Goal: Information Seeking & Learning: Compare options

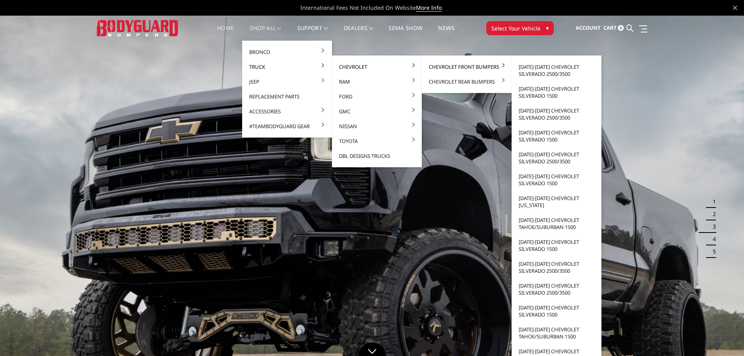
click at [441, 66] on link "Chevrolet Front Bumpers" at bounding box center [467, 66] width 84 height 15
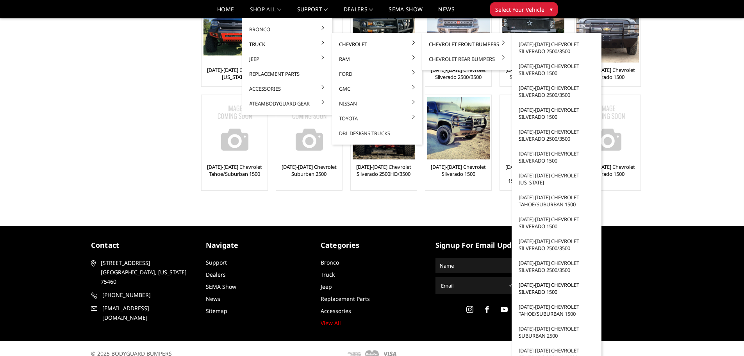
scroll to position [180, 0]
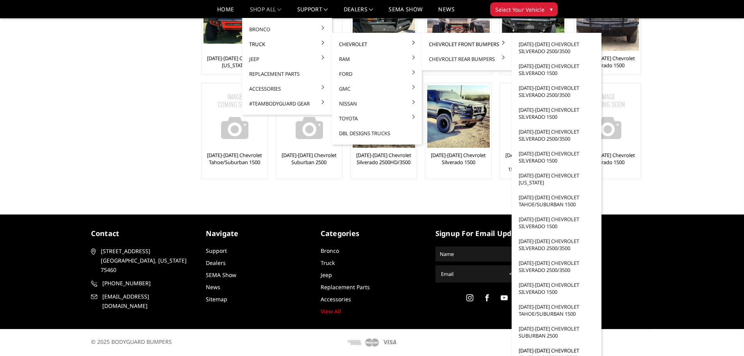
click at [547, 349] on link "[DATE]-[DATE] Chevrolet Silverado 2500HD/3500" at bounding box center [557, 354] width 84 height 22
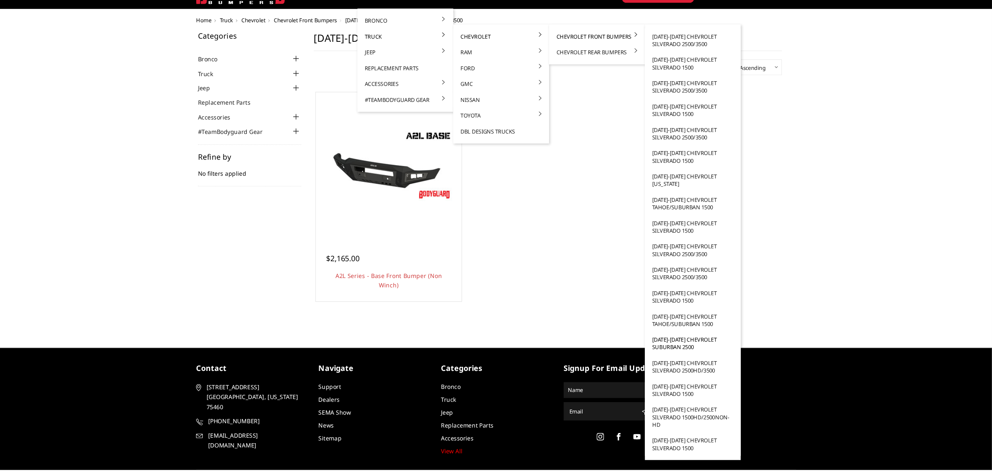
scroll to position [3, 0]
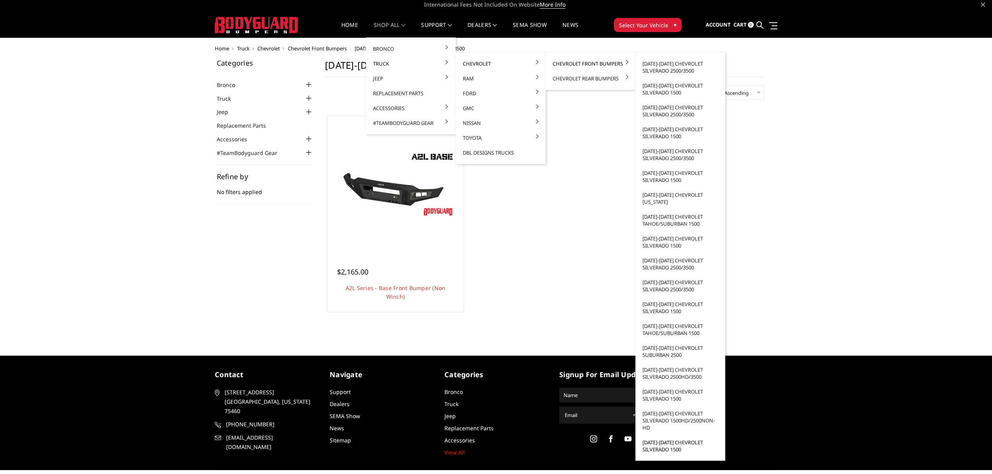
click at [675, 356] on link "[DATE]-[DATE] Chevrolet Silverado 1500" at bounding box center [681, 446] width 84 height 22
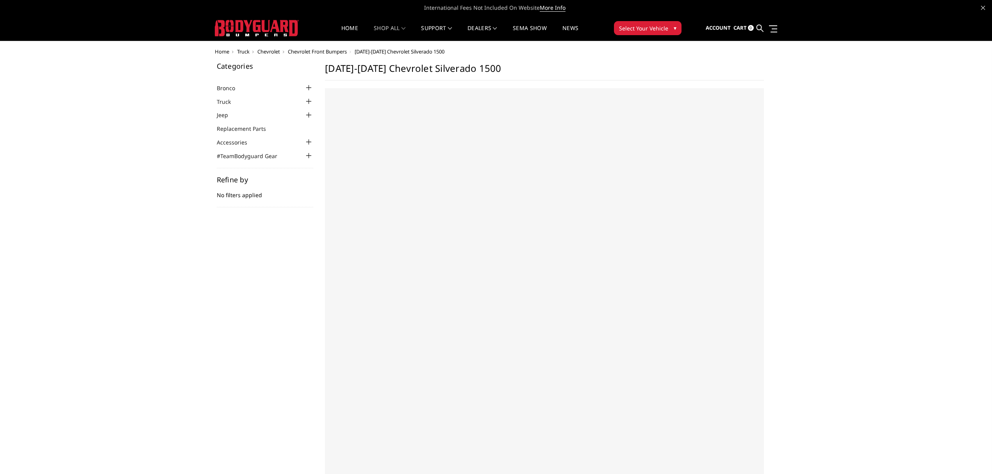
select select "US"
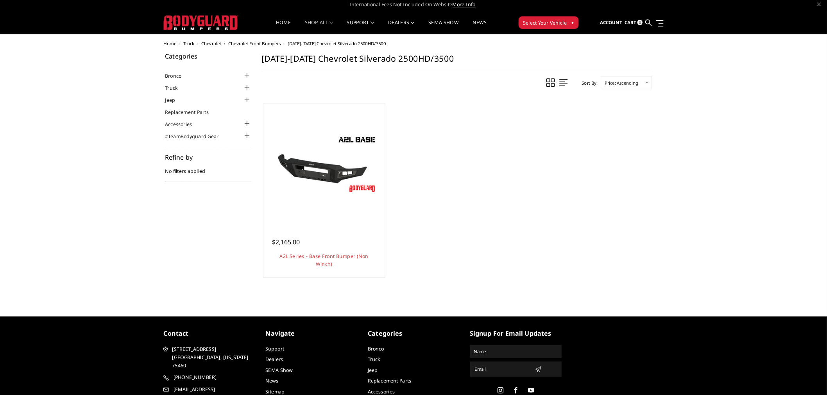
scroll to position [3, 0]
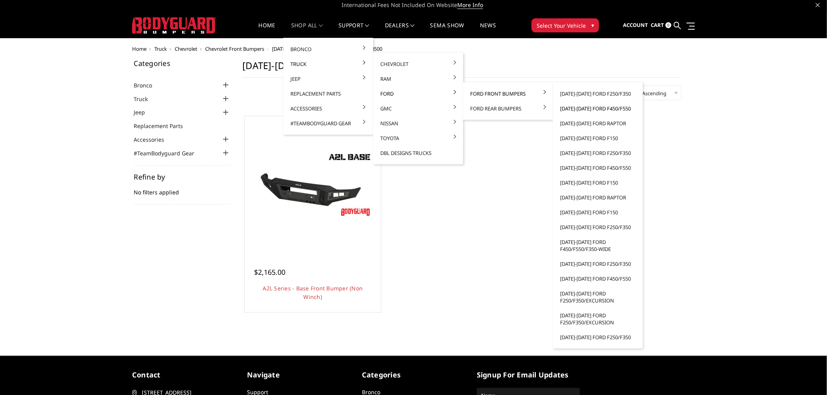
click at [586, 107] on link "[DATE]-[DATE] Ford F450/F550" at bounding box center [598, 108] width 84 height 15
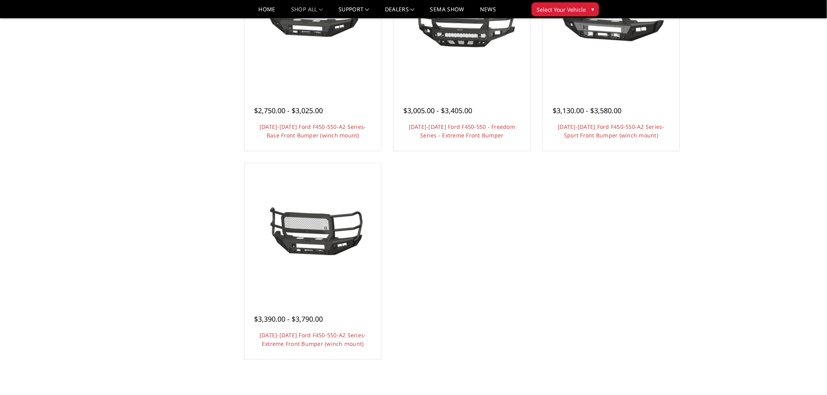
scroll to position [608, 0]
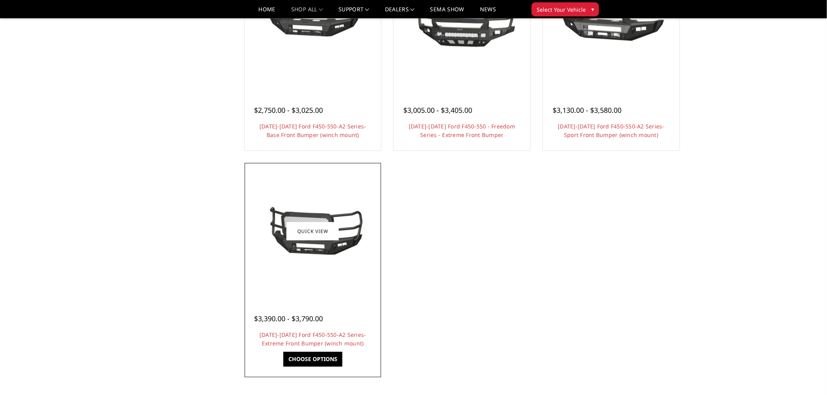
click at [318, 247] on img at bounding box center [312, 231] width 125 height 59
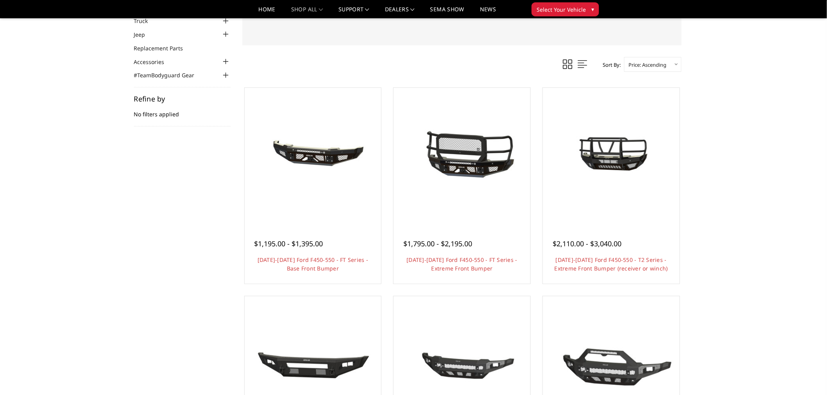
scroll to position [43, 0]
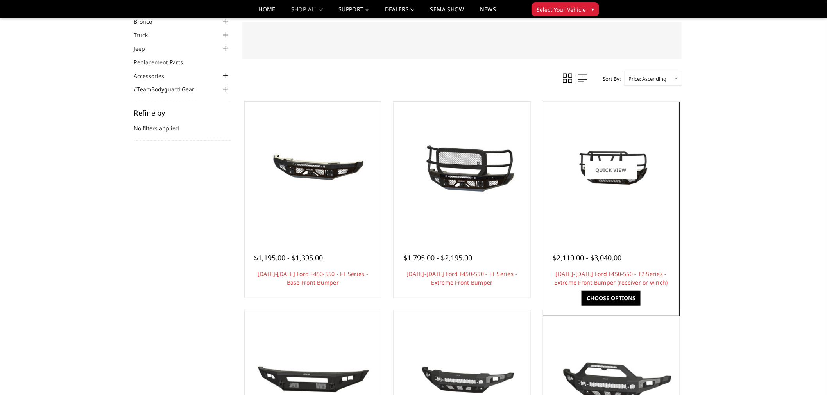
click at [634, 215] on div at bounding box center [611, 170] width 133 height 133
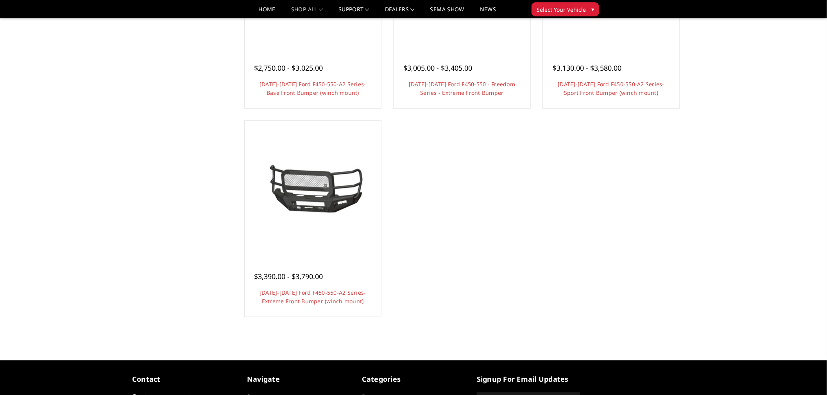
scroll to position [651, 0]
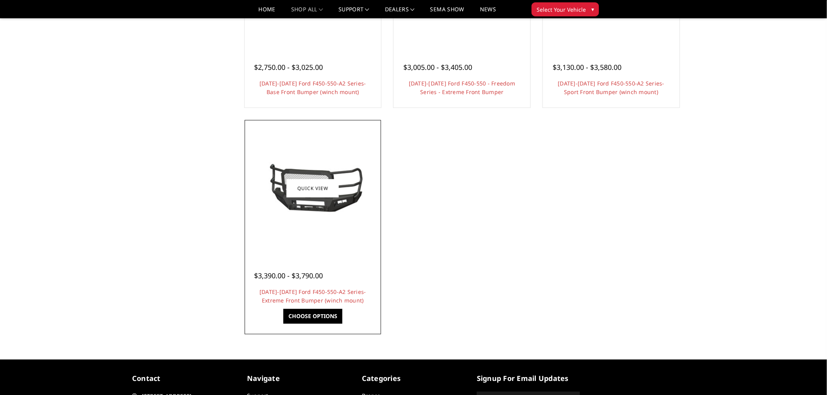
click at [350, 214] on img at bounding box center [312, 188] width 125 height 59
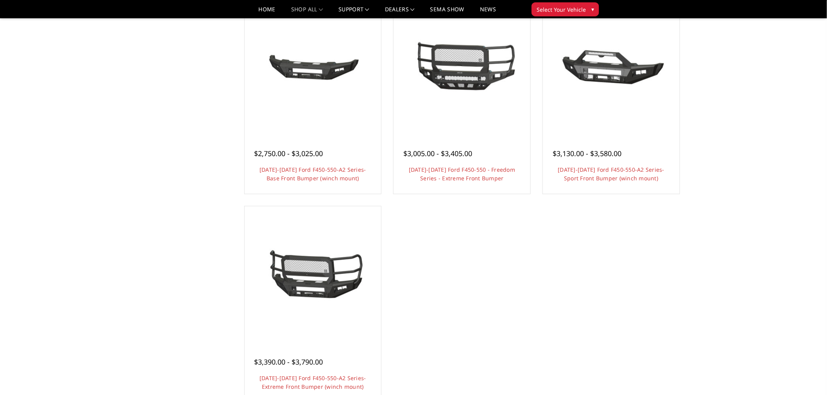
scroll to position [521, 0]
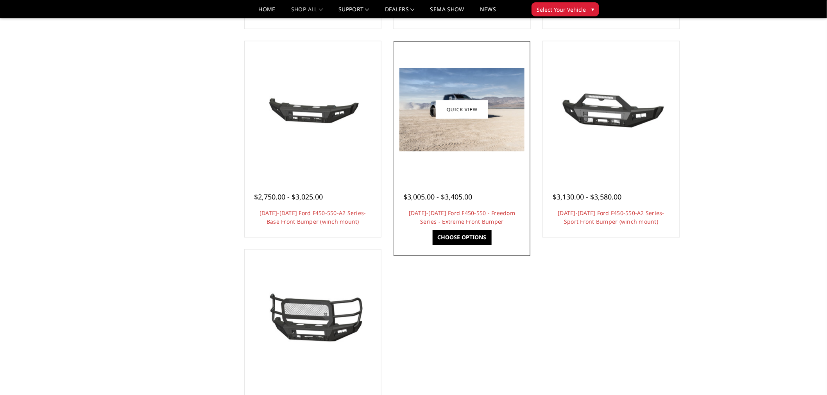
click at [491, 189] on div at bounding box center [461, 188] width 117 height 8
click at [485, 155] on div at bounding box center [461, 109] width 133 height 133
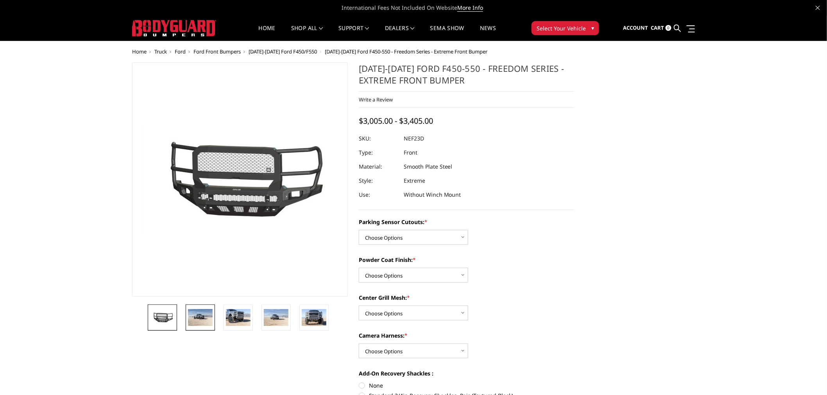
click at [186, 323] on link at bounding box center [200, 318] width 29 height 26
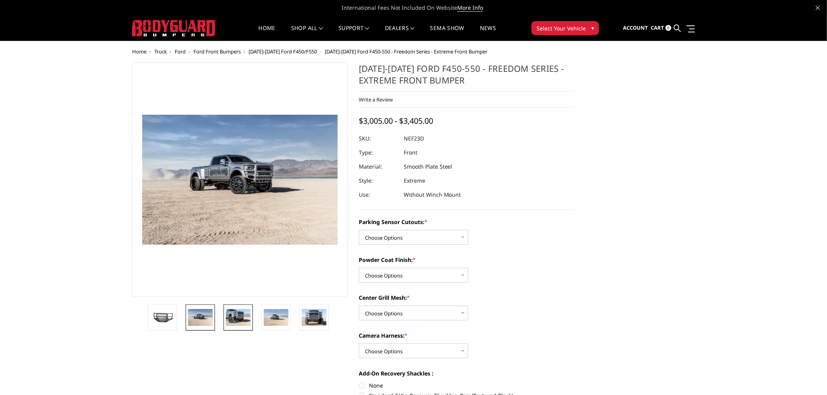
click at [231, 313] on img at bounding box center [238, 317] width 25 height 16
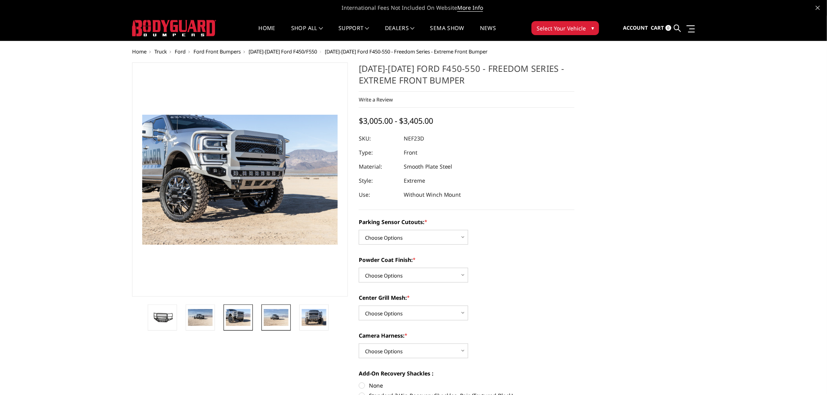
click at [281, 314] on img at bounding box center [276, 317] width 25 height 16
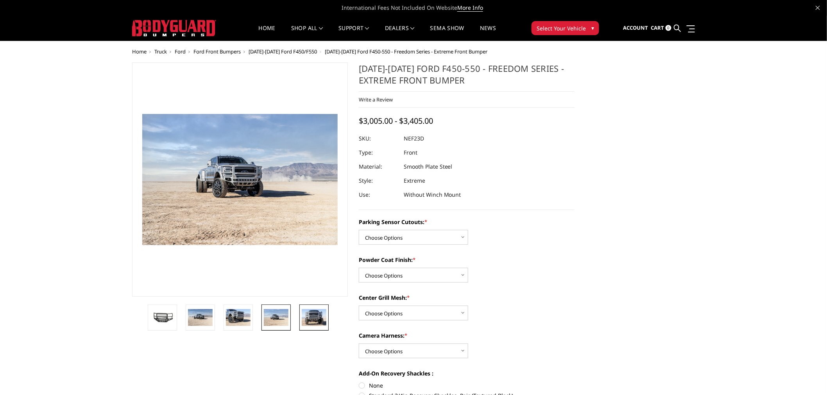
click at [311, 314] on img at bounding box center [314, 317] width 25 height 16
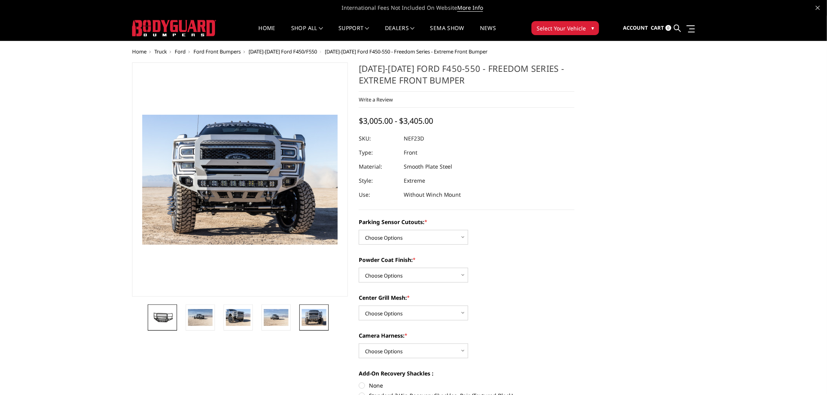
click at [173, 320] on img at bounding box center [162, 317] width 25 height 13
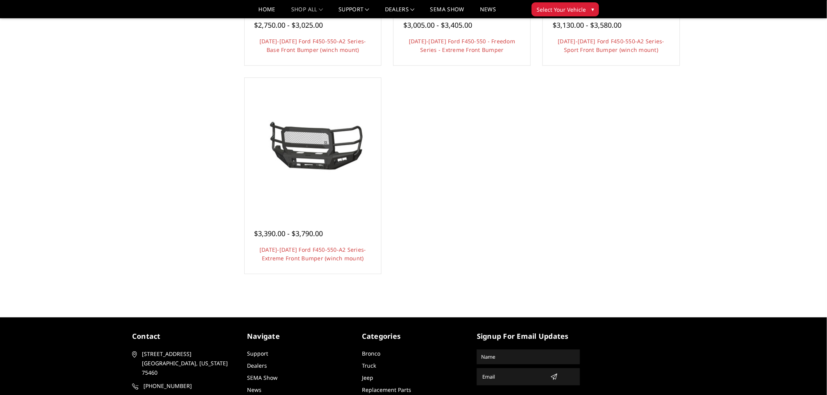
scroll to position [694, 0]
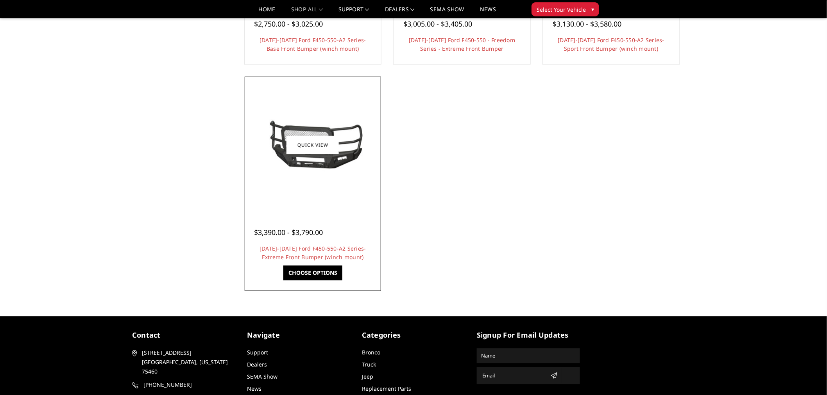
click at [310, 182] on div at bounding box center [313, 145] width 133 height 133
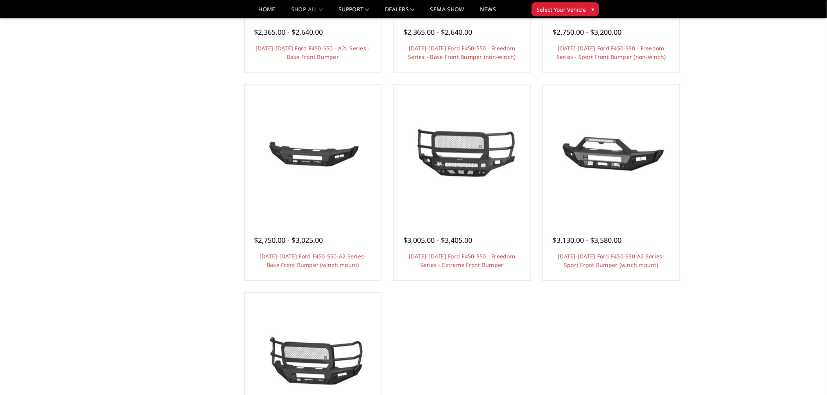
scroll to position [521, 0]
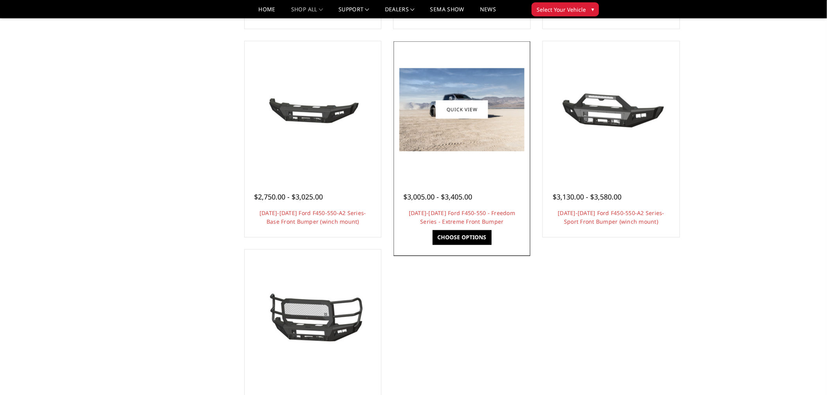
click at [445, 195] on span "$3,005.00 - $3,405.00" at bounding box center [437, 197] width 69 height 9
click at [462, 155] on div at bounding box center [461, 109] width 133 height 133
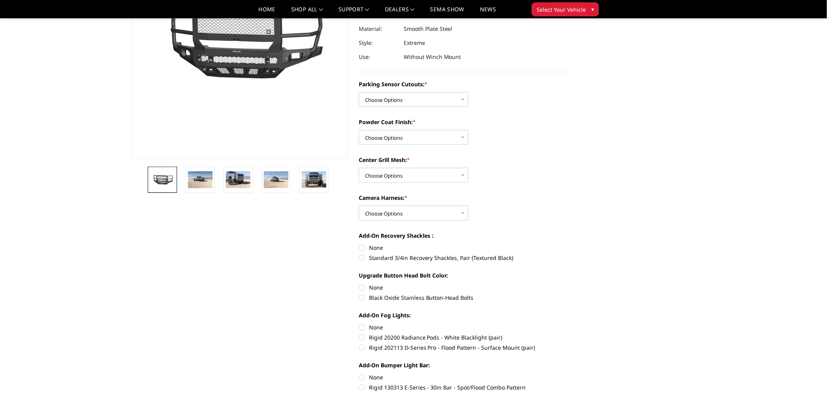
scroll to position [130, 0]
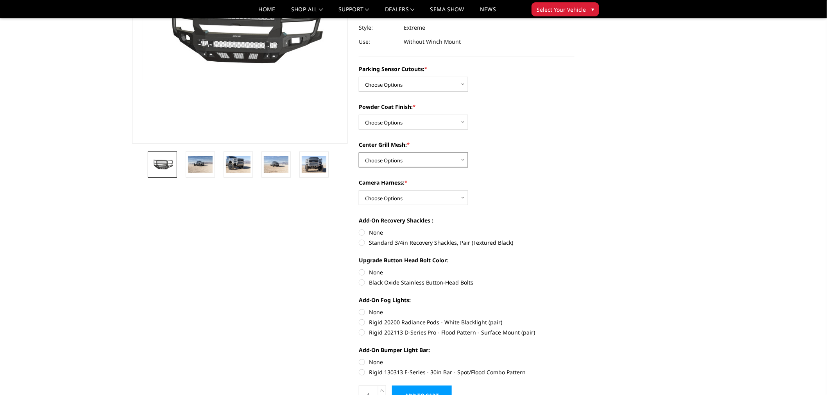
click at [465, 159] on select "Choose Options With Center Grill Mesh Without Center Grill Mesh" at bounding box center [413, 160] width 109 height 15
click at [460, 124] on select "Choose Options Bare Metal Textured Black Powder Coat" at bounding box center [413, 122] width 109 height 15
click at [459, 126] on select "Choose Options Bare Metal Textured Black Powder Coat" at bounding box center [413, 122] width 109 height 15
click at [450, 84] on select "Choose Options No - Without Parking Sensor Cutouts Yes - With Parking Sensor Cu…" at bounding box center [413, 84] width 109 height 15
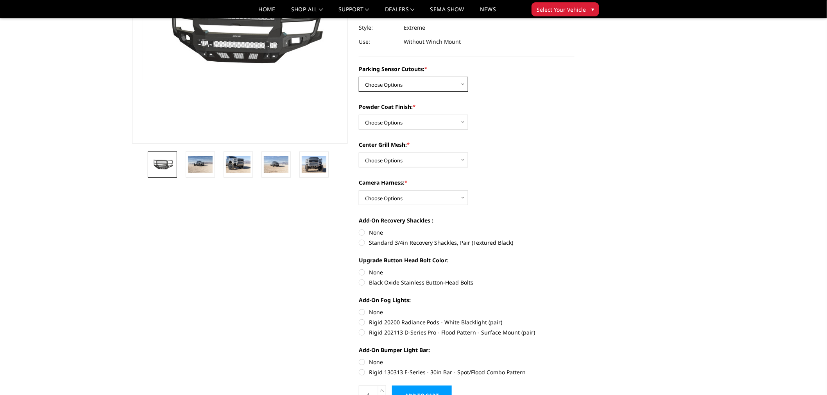
click at [450, 86] on select "Choose Options No - Without Parking Sensor Cutouts Yes - With Parking Sensor Cu…" at bounding box center [413, 84] width 109 height 15
click at [456, 190] on div "Camera Harness: * Choose Options WITH Camera Harness WITHOUT Camera Harness" at bounding box center [467, 192] width 216 height 27
click at [456, 198] on select "Choose Options WITH Camera Harness WITHOUT Camera Harness" at bounding box center [413, 198] width 109 height 15
click at [536, 191] on div "Camera Harness: * Choose Options WITH Camera Harness WITHOUT Camera Harness" at bounding box center [467, 192] width 216 height 27
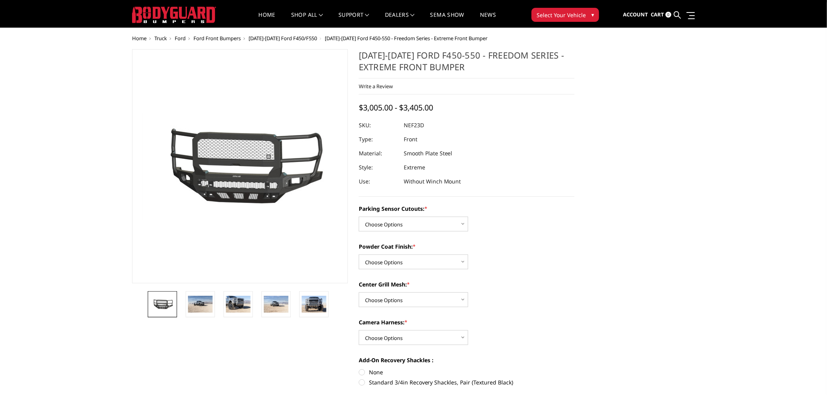
scroll to position [0, 0]
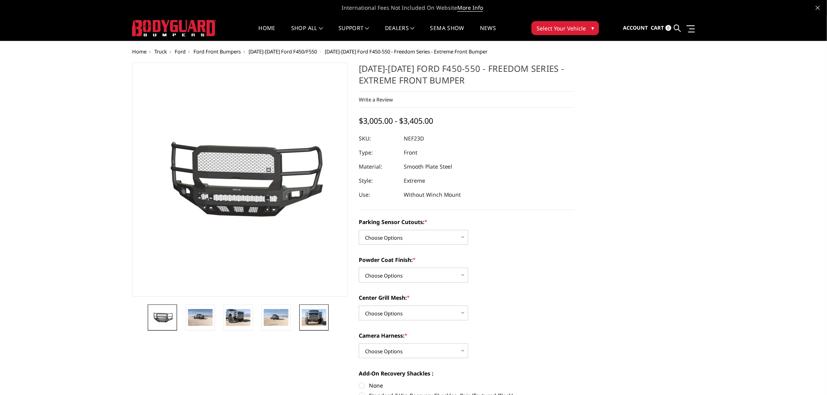
click at [314, 314] on img at bounding box center [314, 317] width 25 height 16
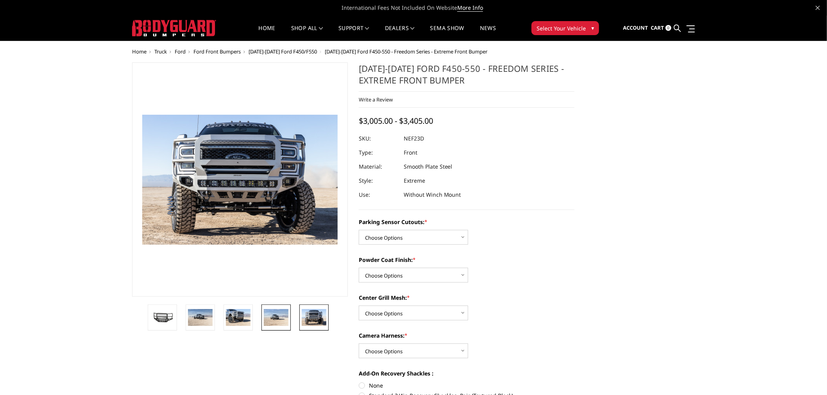
click at [269, 314] on img at bounding box center [276, 317] width 25 height 16
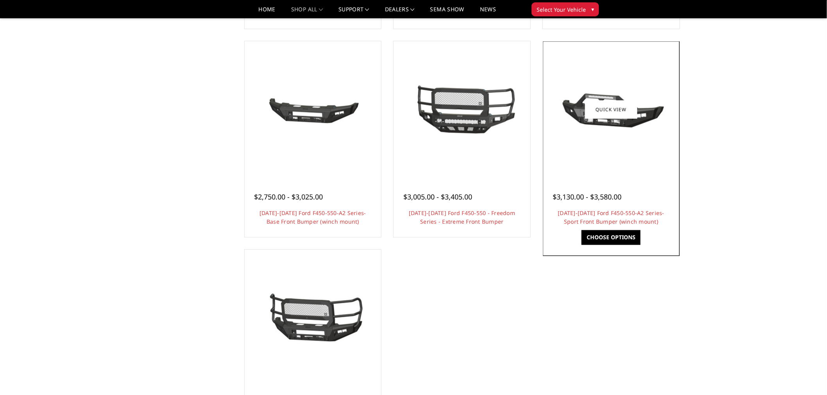
click at [635, 141] on div at bounding box center [611, 109] width 133 height 133
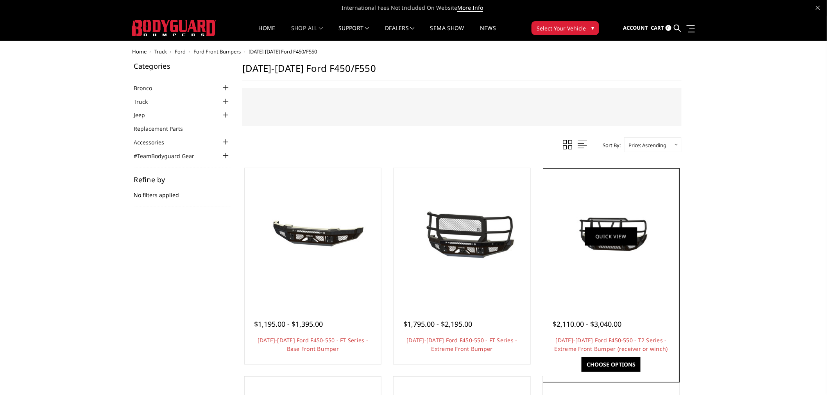
click at [618, 246] on link "Quick view" at bounding box center [611, 236] width 52 height 18
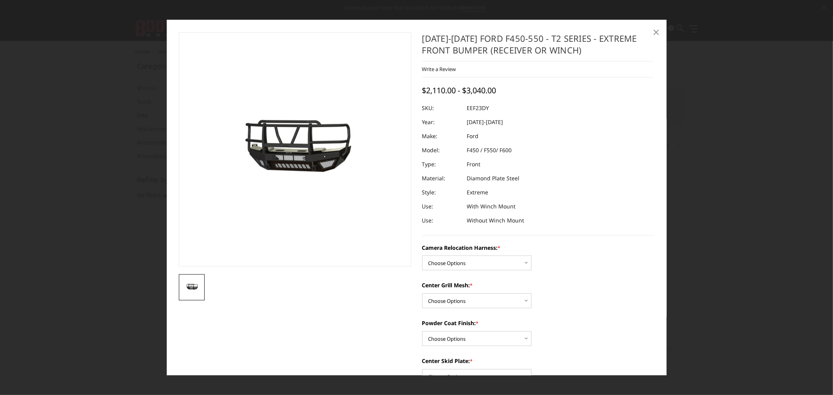
click at [655, 31] on span "×" at bounding box center [656, 31] width 7 height 17
